Goal: Task Accomplishment & Management: Manage account settings

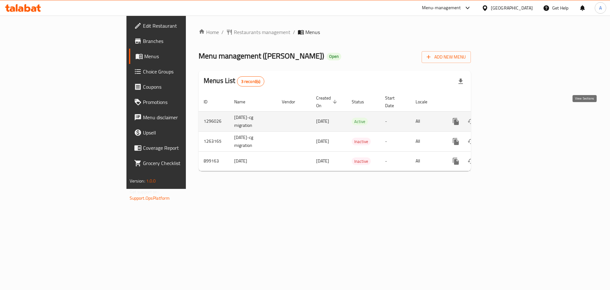
click at [509, 114] on link "enhanced table" at bounding box center [501, 121] width 15 height 15
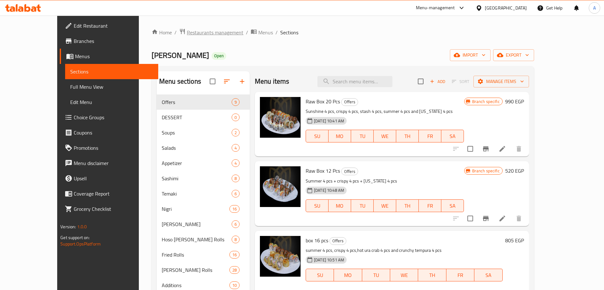
click at [187, 34] on span "Restaurants management" at bounding box center [215, 33] width 57 height 8
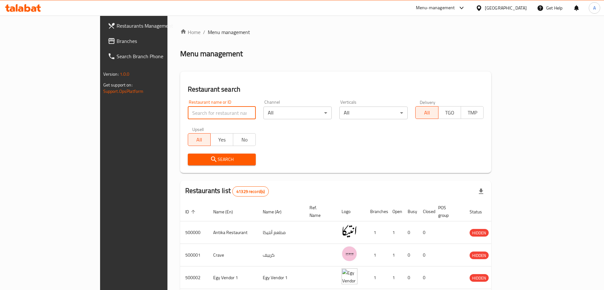
click at [188, 109] on input "search" at bounding box center [222, 112] width 68 height 13
type input "ي"
type input "dodz"
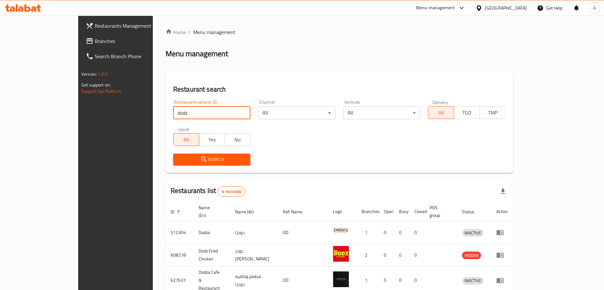
scroll to position [49, 0]
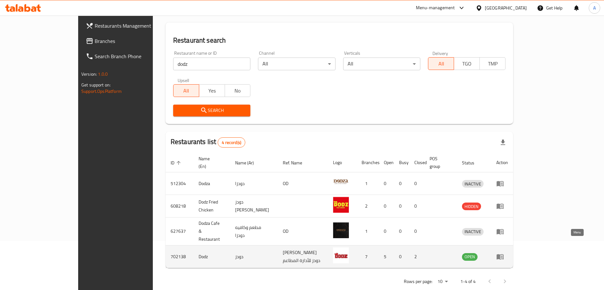
click at [504, 252] on icon "enhanced table" at bounding box center [500, 256] width 8 height 8
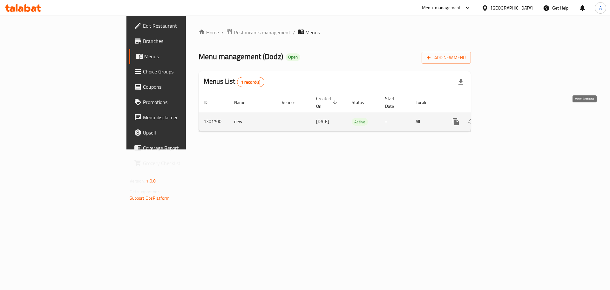
click at [505, 118] on icon "enhanced table" at bounding box center [502, 122] width 8 height 8
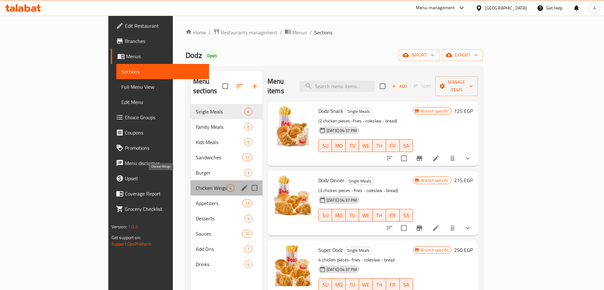
click at [196, 184] on span "Chicken Wings" at bounding box center [211, 188] width 31 height 8
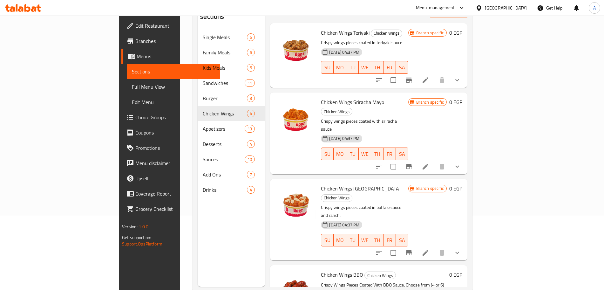
scroll to position [89, 0]
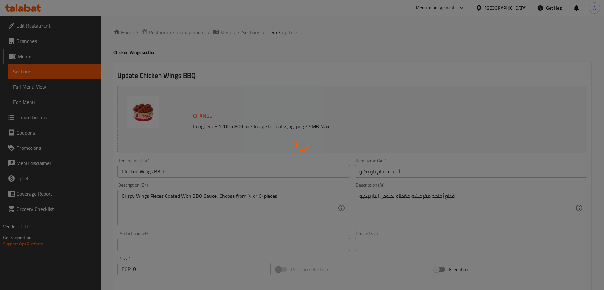
type input "اختيارات قطع التشيكن وينجز:"
type input "1"
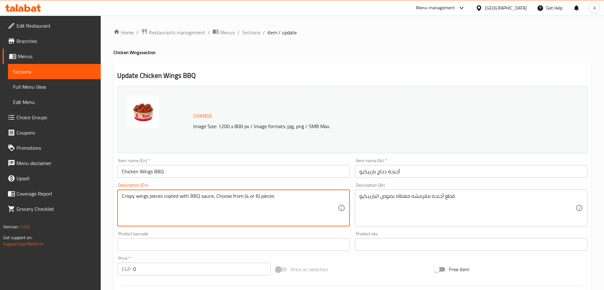
drag, startPoint x: 277, startPoint y: 197, endPoint x: 214, endPoint y: 197, distance: 62.9
click at [214, 197] on textarea "Crispy wings pieces coated with BBQ sauce, Choose from (4 or 6) pieces" at bounding box center [230, 208] width 216 height 30
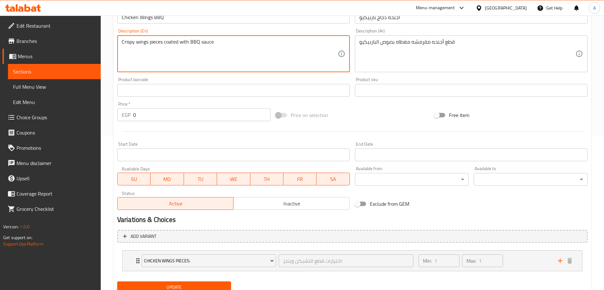
scroll to position [179, 0]
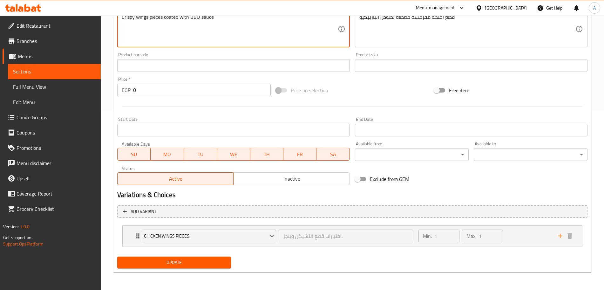
type textarea "Crispy wings pieces coated with BBQ sauce"
click at [199, 257] on button "Update" at bounding box center [174, 262] width 114 height 12
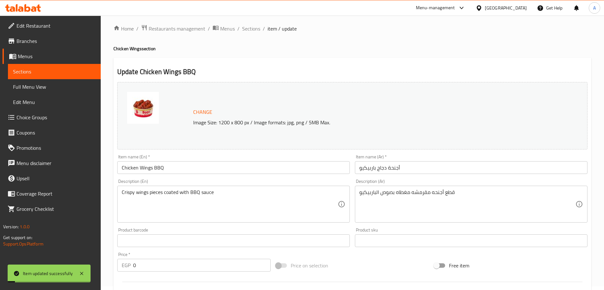
scroll to position [0, 0]
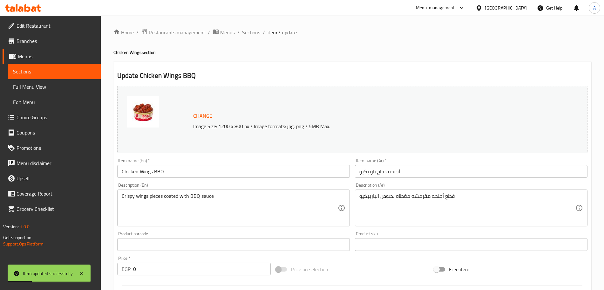
click at [255, 31] on span "Sections" at bounding box center [251, 33] width 18 height 8
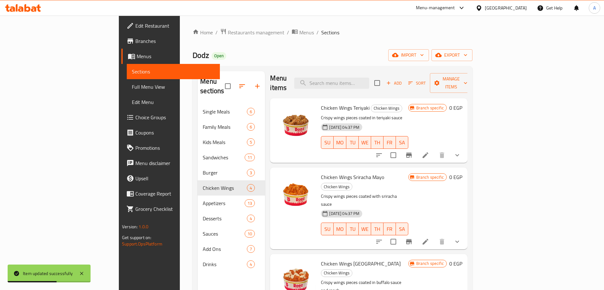
scroll to position [4, 0]
click at [429, 151] on icon at bounding box center [425, 155] width 8 height 8
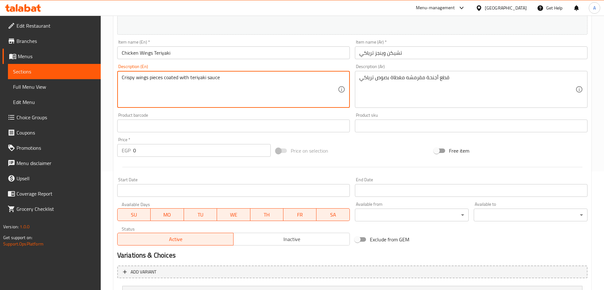
scroll to position [179, 0]
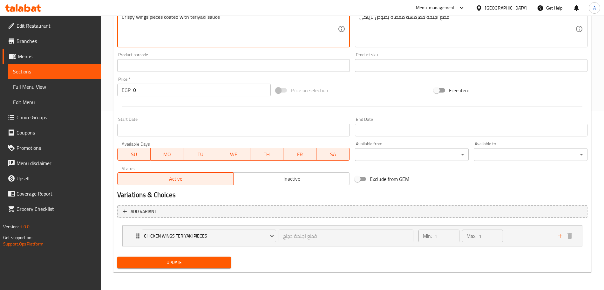
type textarea "Crispy wings pieces coated with teriyaki sauce"
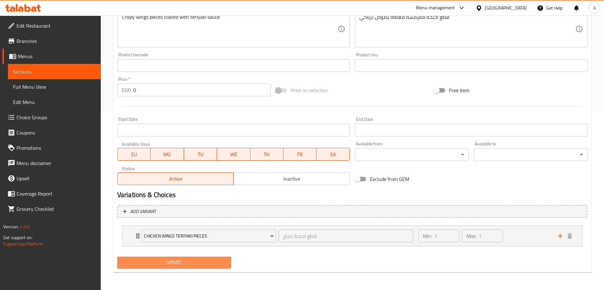
click at [191, 262] on span "Update" at bounding box center [174, 262] width 104 height 8
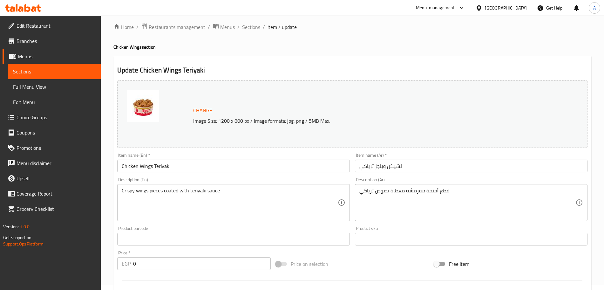
scroll to position [0, 0]
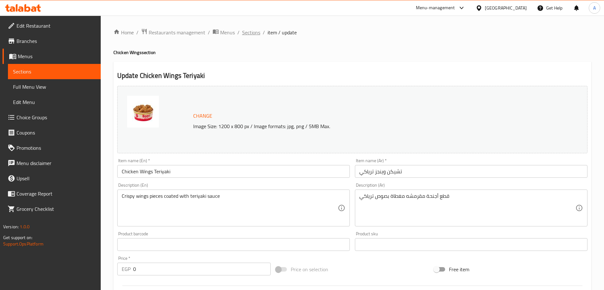
click at [249, 30] on span "Sections" at bounding box center [251, 33] width 18 height 8
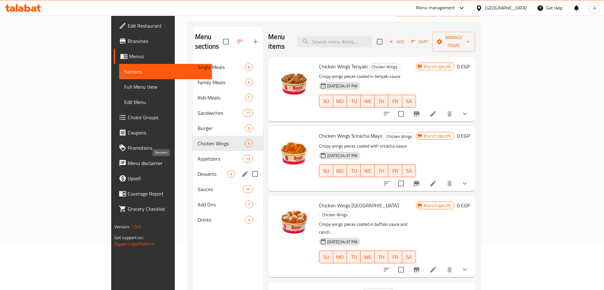
scroll to position [45, 0]
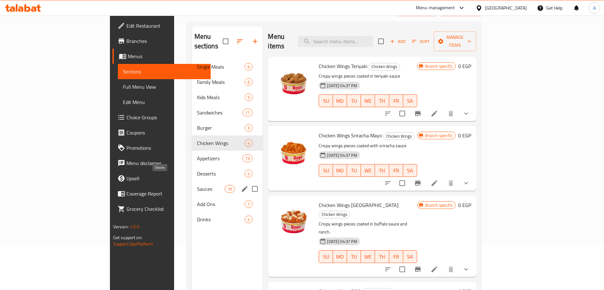
click at [197, 185] on span "Sauces" at bounding box center [211, 189] width 28 height 8
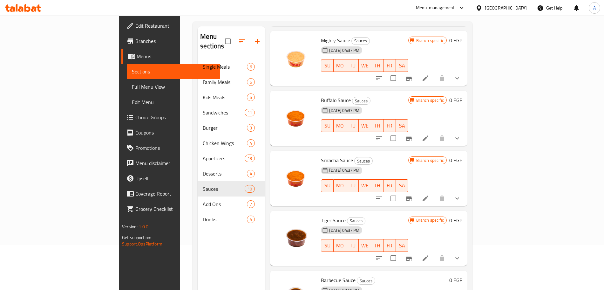
scroll to position [89, 0]
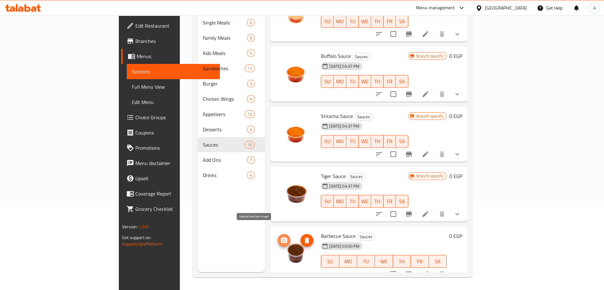
click at [278, 236] on span "upload picture" at bounding box center [284, 240] width 13 height 8
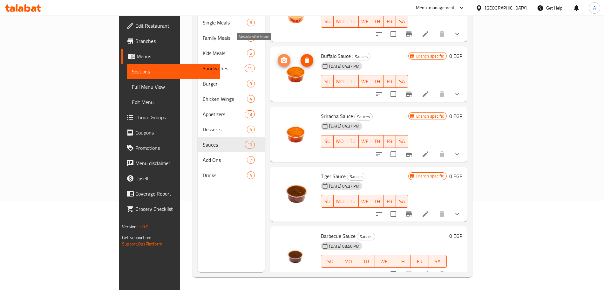
click at [280, 57] on icon "upload picture" at bounding box center [284, 61] width 8 height 8
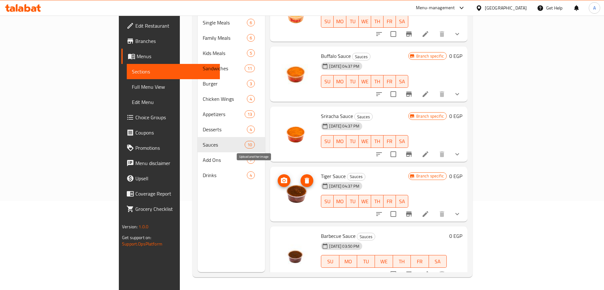
click at [278, 174] on button "upload picture" at bounding box center [284, 180] width 13 height 13
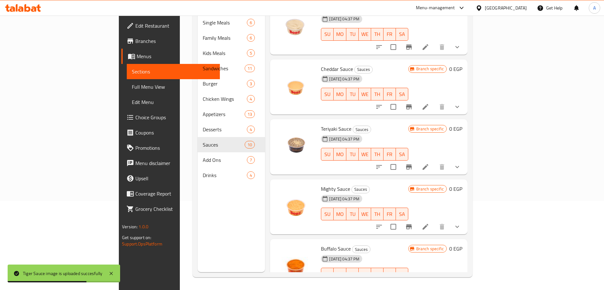
scroll to position [123, 0]
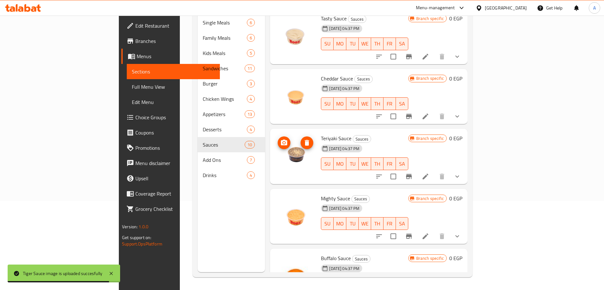
click at [280, 139] on icon "upload picture" at bounding box center [284, 143] width 8 height 8
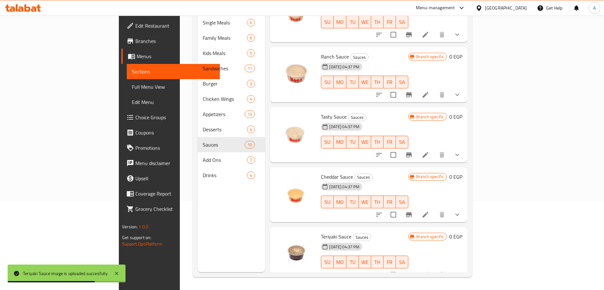
scroll to position [25, 0]
click at [280, 117] on icon "upload picture" at bounding box center [284, 121] width 8 height 8
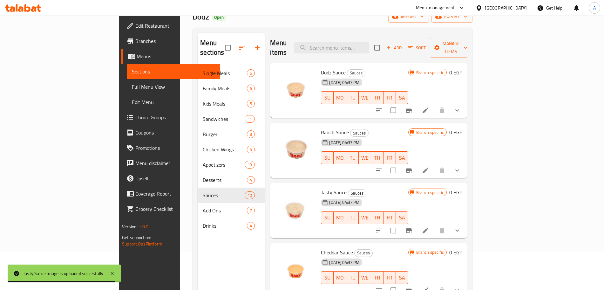
scroll to position [31, 0]
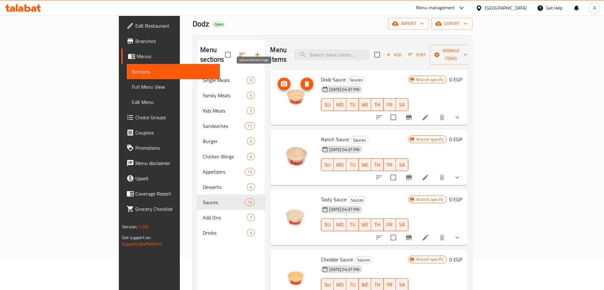
click at [280, 80] on icon "upload picture" at bounding box center [284, 84] width 8 height 8
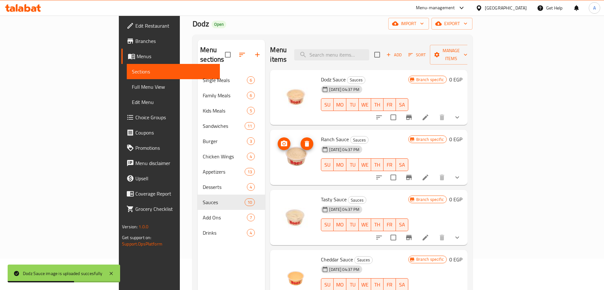
click at [280, 140] on icon "upload picture" at bounding box center [284, 144] width 8 height 8
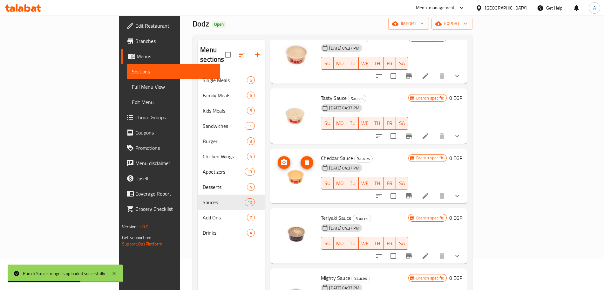
scroll to position [103, 0]
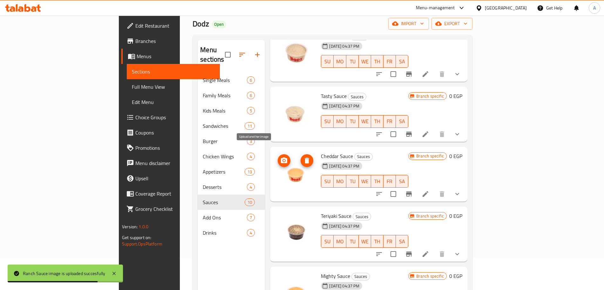
click at [280, 157] on icon "upload picture" at bounding box center [284, 161] width 8 height 8
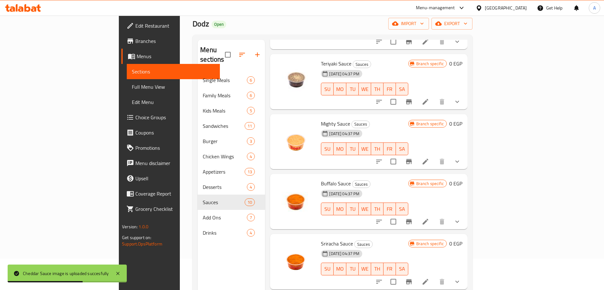
scroll to position [256, 0]
click at [281, 124] on icon "upload picture" at bounding box center [284, 127] width 6 height 6
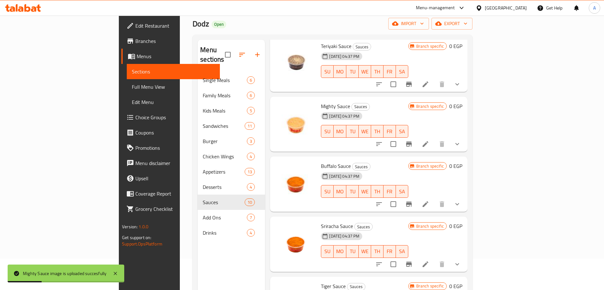
scroll to position [325, 0]
